Goal: Information Seeking & Learning: Learn about a topic

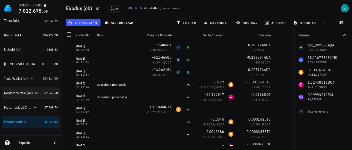
scroll to position [26, 0]
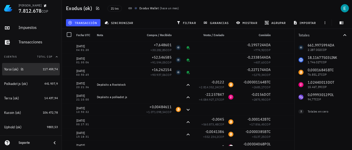
click at [9, 67] on div "Yoroi (ok)" at bounding box center [22, 69] width 37 height 5
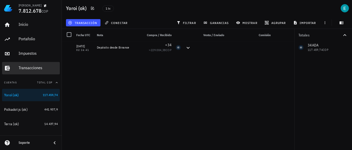
click at [31, 69] on div "Transacciones" at bounding box center [38, 67] width 39 height 5
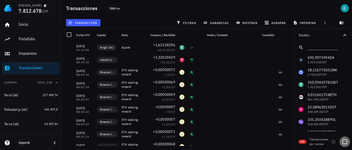
click at [345, 140] on div at bounding box center [344, 141] width 9 height 9
checkbox input "true"
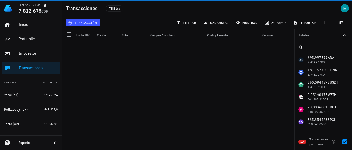
scroll to position [1181, 0]
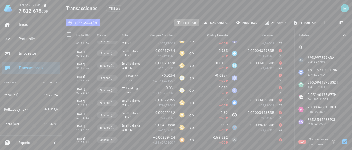
drag, startPoint x: 184, startPoint y: 22, endPoint x: 314, endPoint y: 45, distance: 132.1
click at [184, 22] on span "filtrar" at bounding box center [186, 23] width 19 height 4
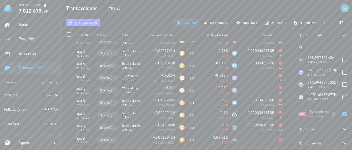
click at [318, 46] on input "text" at bounding box center [321, 46] width 29 height 7
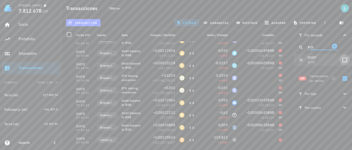
type input "xrp"
click at [343, 58] on div at bounding box center [344, 59] width 9 height 9
checkbox input "true"
click at [343, 109] on icon "button" at bounding box center [344, 107] width 6 height 6
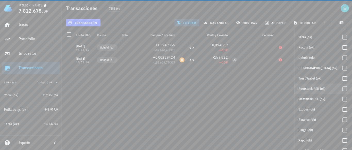
scroll to position [77, 0]
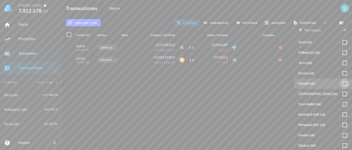
click at [340, 83] on div at bounding box center [344, 83] width 9 height 9
checkbox input "true"
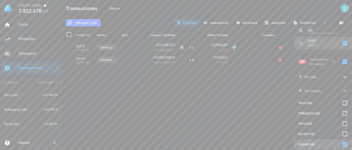
scroll to position [0, 0]
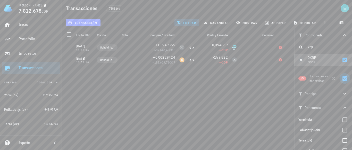
click at [340, 80] on div at bounding box center [344, 78] width 9 height 9
checkbox input "false"
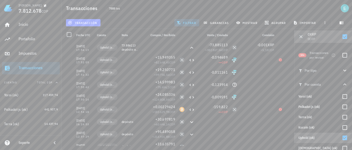
scroll to position [77, 0]
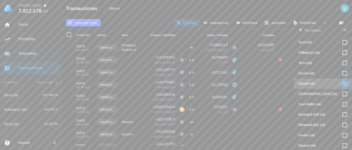
click at [342, 84] on div at bounding box center [344, 83] width 9 height 9
checkbox input "false"
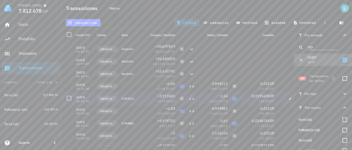
scroll to position [96, 0]
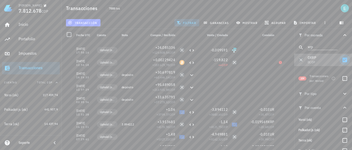
click at [341, 60] on div at bounding box center [344, 59] width 9 height 9
checkbox input "false"
click at [343, 79] on div at bounding box center [344, 78] width 9 height 9
checkbox input "true"
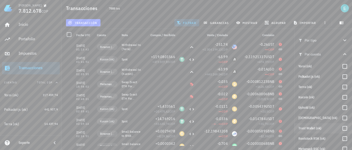
scroll to position [0, 0]
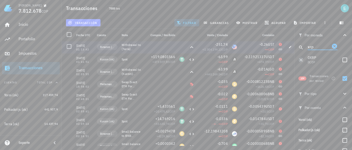
drag, startPoint x: 316, startPoint y: 47, endPoint x: 283, endPoint y: 51, distance: 33.2
click at [283, 51] on div "Transacciones 7888 txs transacción filtrar ganancias mostrar [GEOGRAPHIC_DATA] …" at bounding box center [176, 72] width 352 height 145
click at [319, 48] on input "usdt" at bounding box center [318, 46] width 23 height 7
type input "usdt"
click at [342, 59] on div at bounding box center [344, 59] width 9 height 9
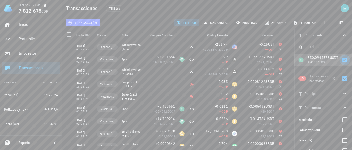
checkbox input "true"
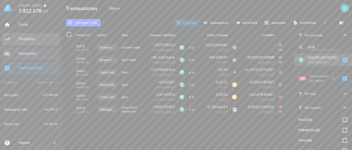
drag, startPoint x: 29, startPoint y: 40, endPoint x: 33, endPoint y: 59, distance: 19.0
click at [29, 40] on div "Portafolio" at bounding box center [38, 38] width 39 height 5
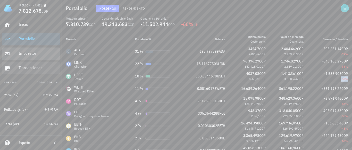
drag, startPoint x: 32, startPoint y: 51, endPoint x: 4, endPoint y: 70, distance: 34.6
click at [32, 51] on div "Impuestos" at bounding box center [38, 53] width 39 height 5
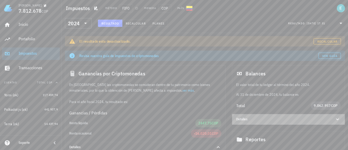
click at [297, 116] on div "Detalles" at bounding box center [288, 119] width 113 height 10
click at [289, 119] on div "Detalles" at bounding box center [282, 119] width 92 height 4
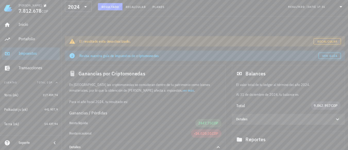
scroll to position [51, 0]
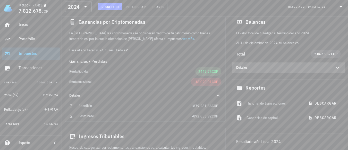
click at [294, 66] on div "Detalles" at bounding box center [282, 67] width 92 height 4
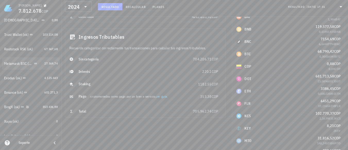
scroll to position [154, 0]
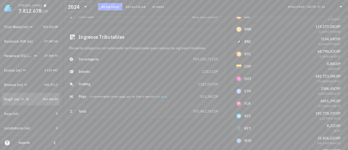
click at [8, 99] on div "BingX (ok)" at bounding box center [12, 99] width 16 height 4
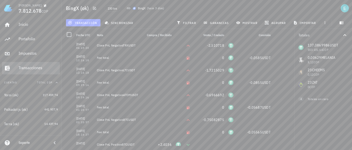
drag, startPoint x: 31, startPoint y: 68, endPoint x: 157, endPoint y: 82, distance: 126.4
click at [31, 68] on div "Transacciones" at bounding box center [38, 67] width 39 height 5
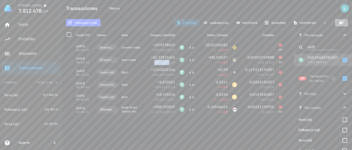
click at [344, 23] on span "button" at bounding box center [341, 23] width 13 height 4
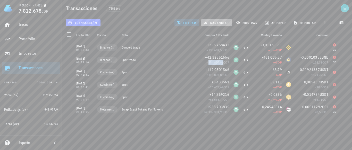
click at [221, 22] on span "ganancias" at bounding box center [216, 23] width 24 height 4
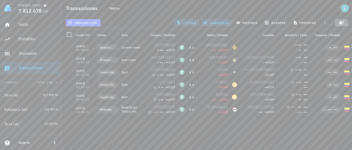
drag, startPoint x: 340, startPoint y: 22, endPoint x: 346, endPoint y: 53, distance: 32.0
click at [340, 22] on icon "button" at bounding box center [341, 22] width 4 height 3
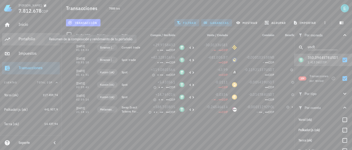
click at [25, 36] on div "Portafolio" at bounding box center [38, 38] width 39 height 5
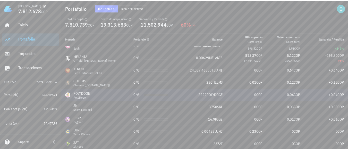
scroll to position [402, 0]
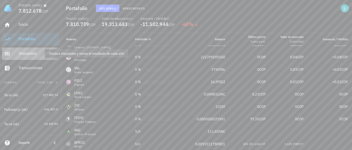
click at [35, 53] on div "Impuestos" at bounding box center [38, 53] width 39 height 5
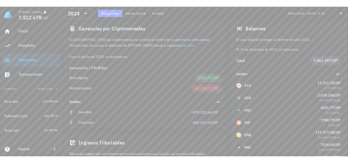
scroll to position [77, 0]
